Goal: Information Seeking & Learning: Learn about a topic

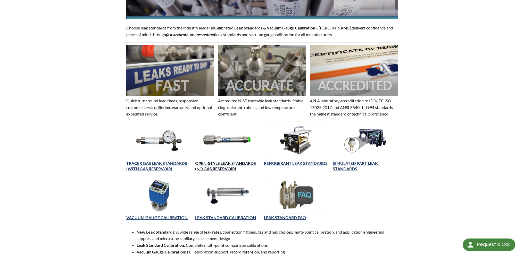
scroll to position [138, 0]
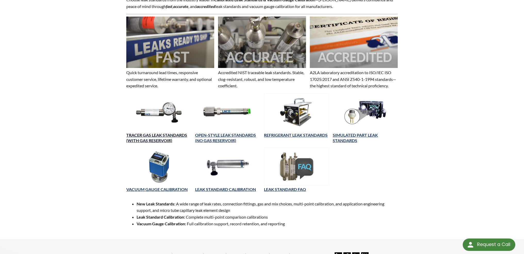
drag, startPoint x: 164, startPoint y: 131, endPoint x: 162, endPoint y: 135, distance: 4.7
drag, startPoint x: 162, startPoint y: 135, endPoint x: 147, endPoint y: 135, distance: 15.0
click at [147, 135] on link "TRACER GAS LEAK STANDARDS (WITH GAS RESERVOIR)" at bounding box center [156, 137] width 61 height 10
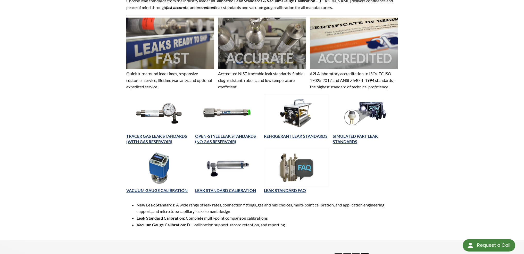
select select "Tiện ích dịch ngôn ngữ"
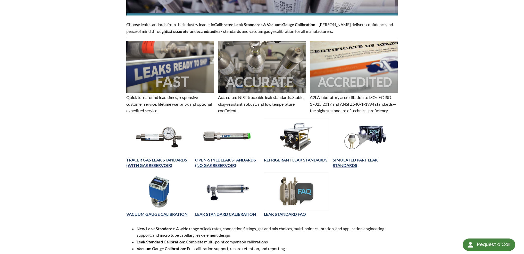
scroll to position [129, 0]
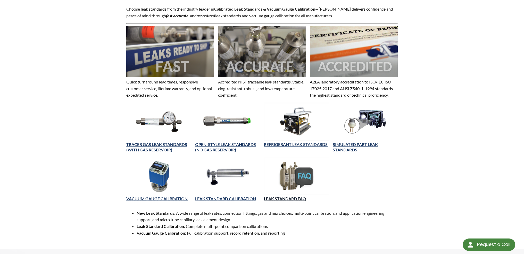
click at [285, 198] on link "LEAK STANDARD FAQ" at bounding box center [285, 198] width 42 height 5
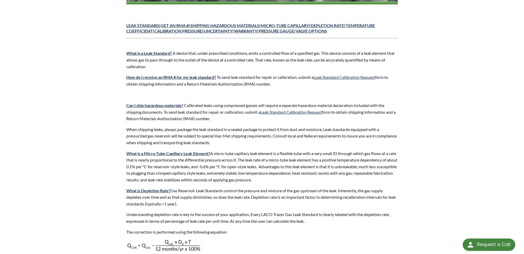
scroll to position [155, 0]
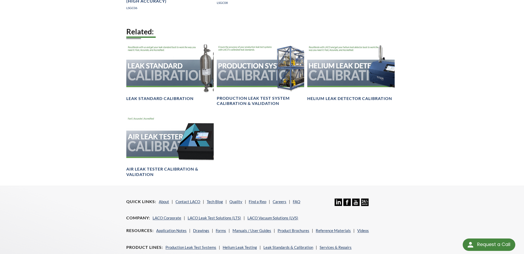
scroll to position [722, 0]
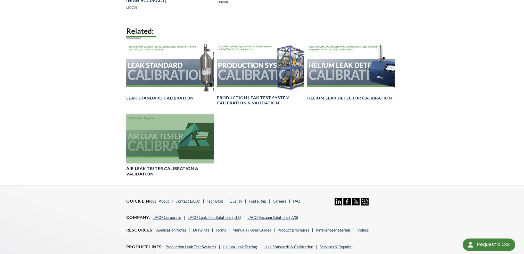
click at [171, 146] on div at bounding box center [169, 138] width 87 height 49
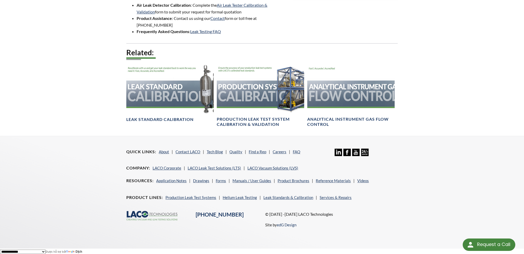
scroll to position [100, 0]
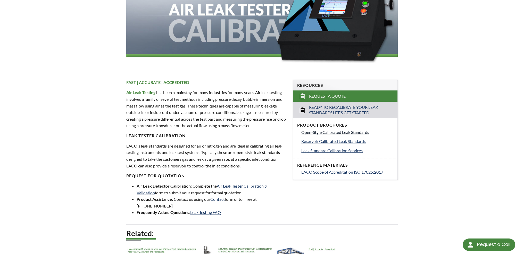
click at [328, 131] on span "Open-Style Calibrated Leak Standards" at bounding box center [336, 132] width 68 height 5
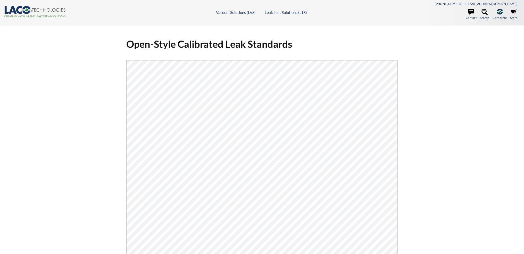
select select "Tiện ích dịch ngôn ngữ"
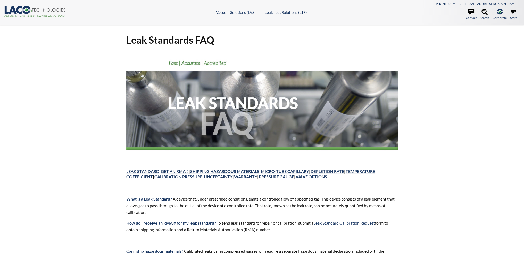
select select "Tiện ích dịch ngôn ngữ"
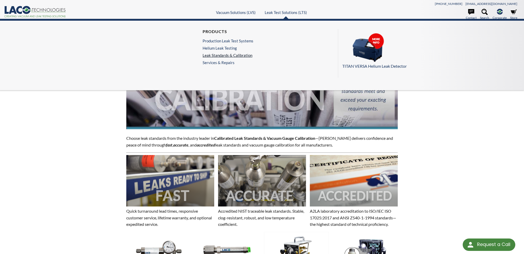
click at [241, 55] on link "Leak Standards & Calibration" at bounding box center [228, 55] width 51 height 5
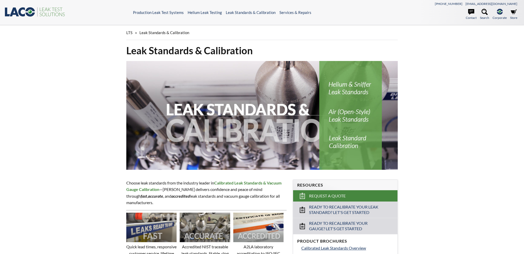
select select "Tiện ích dịch ngôn ngữ"
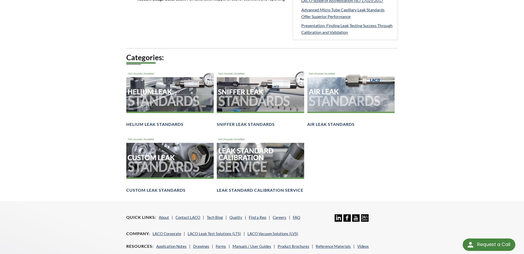
scroll to position [310, 0]
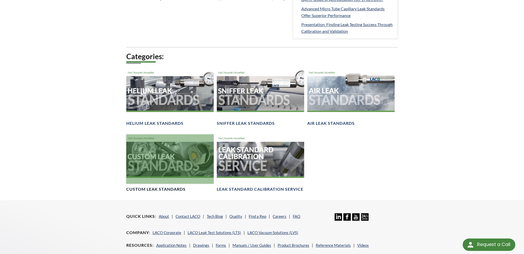
click at [167, 181] on div at bounding box center [169, 158] width 87 height 49
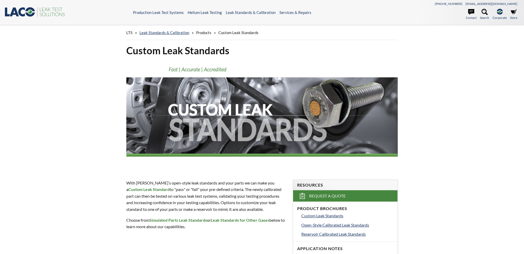
select select "Tiện ích dịch ngôn ngữ"
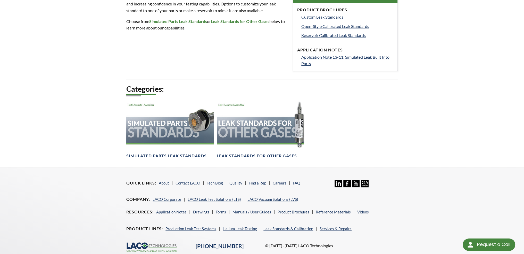
scroll to position [206, 0]
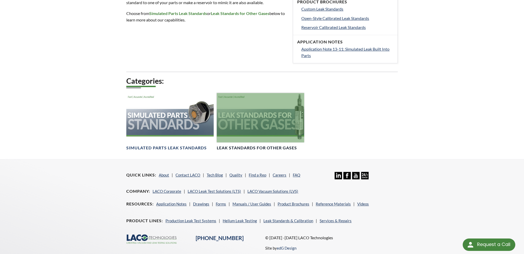
click at [239, 135] on div at bounding box center [260, 117] width 87 height 49
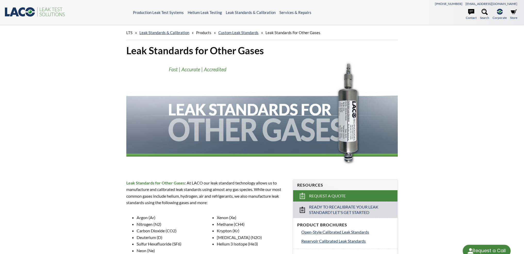
select select "Tiện ích dịch ngôn ngữ"
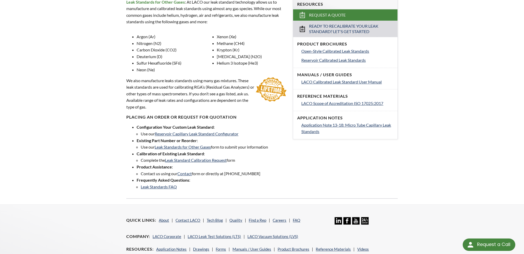
scroll to position [206, 0]
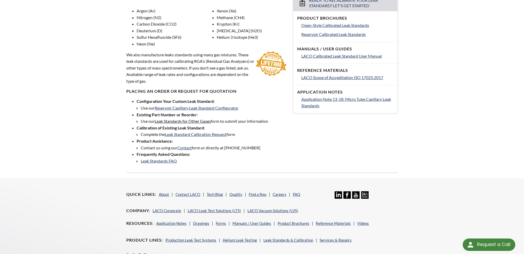
click at [200, 120] on link "Leak Standards for Other Gases" at bounding box center [183, 120] width 56 height 5
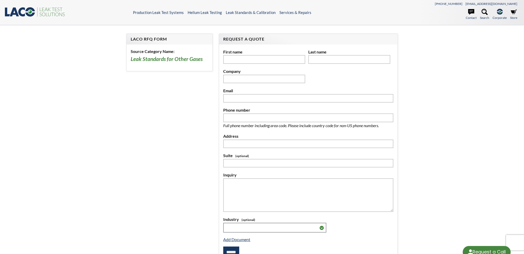
select select "Tiện ích dịch ngôn ngữ"
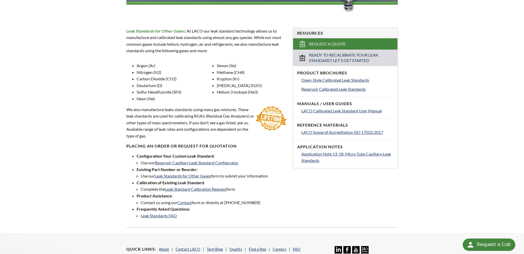
scroll to position [94, 0]
